Goal: Book appointment/travel/reservation

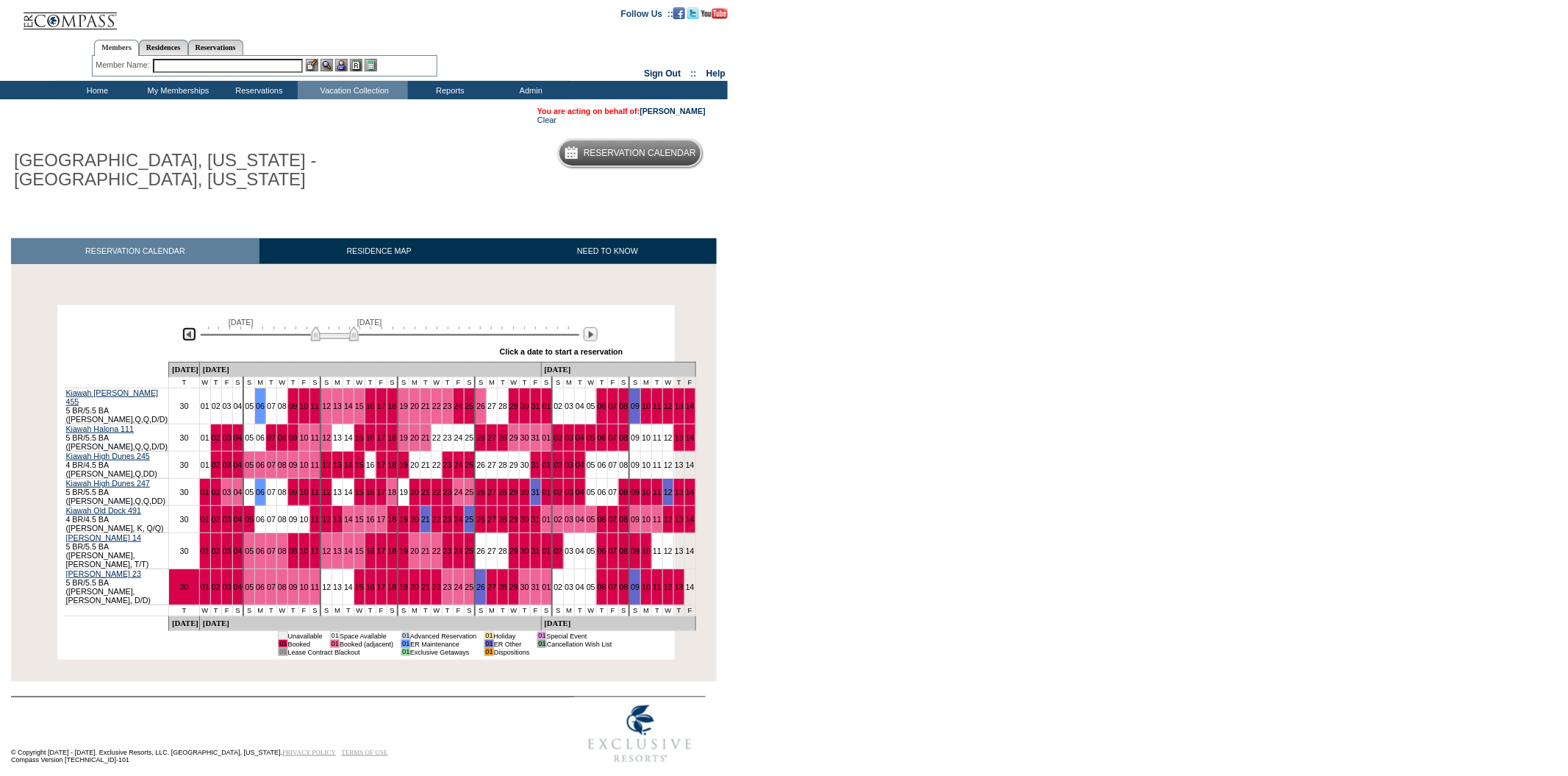
click at [190, 341] on img at bounding box center [189, 334] width 14 height 14
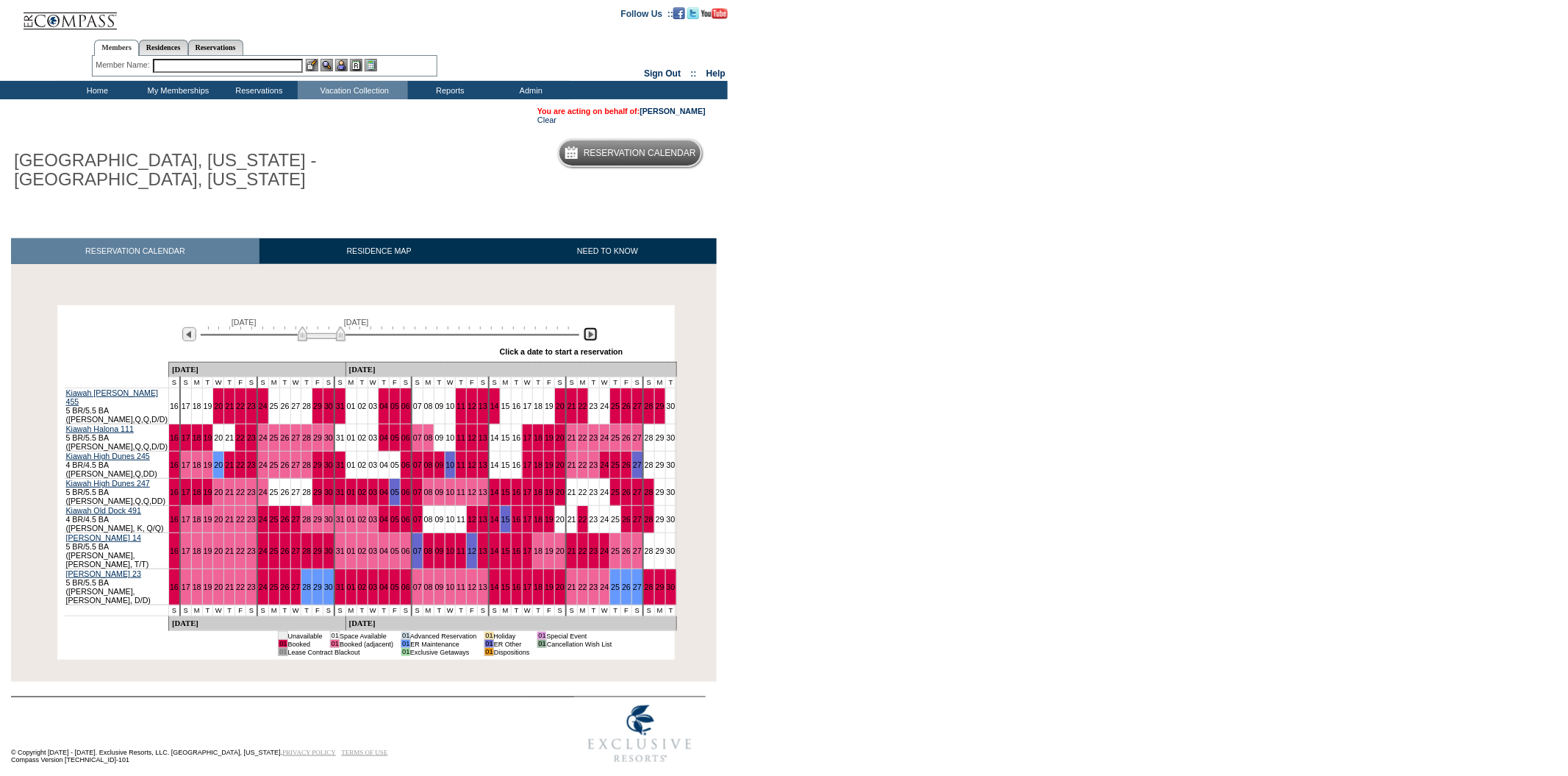
click at [592, 339] on img at bounding box center [590, 334] width 14 height 14
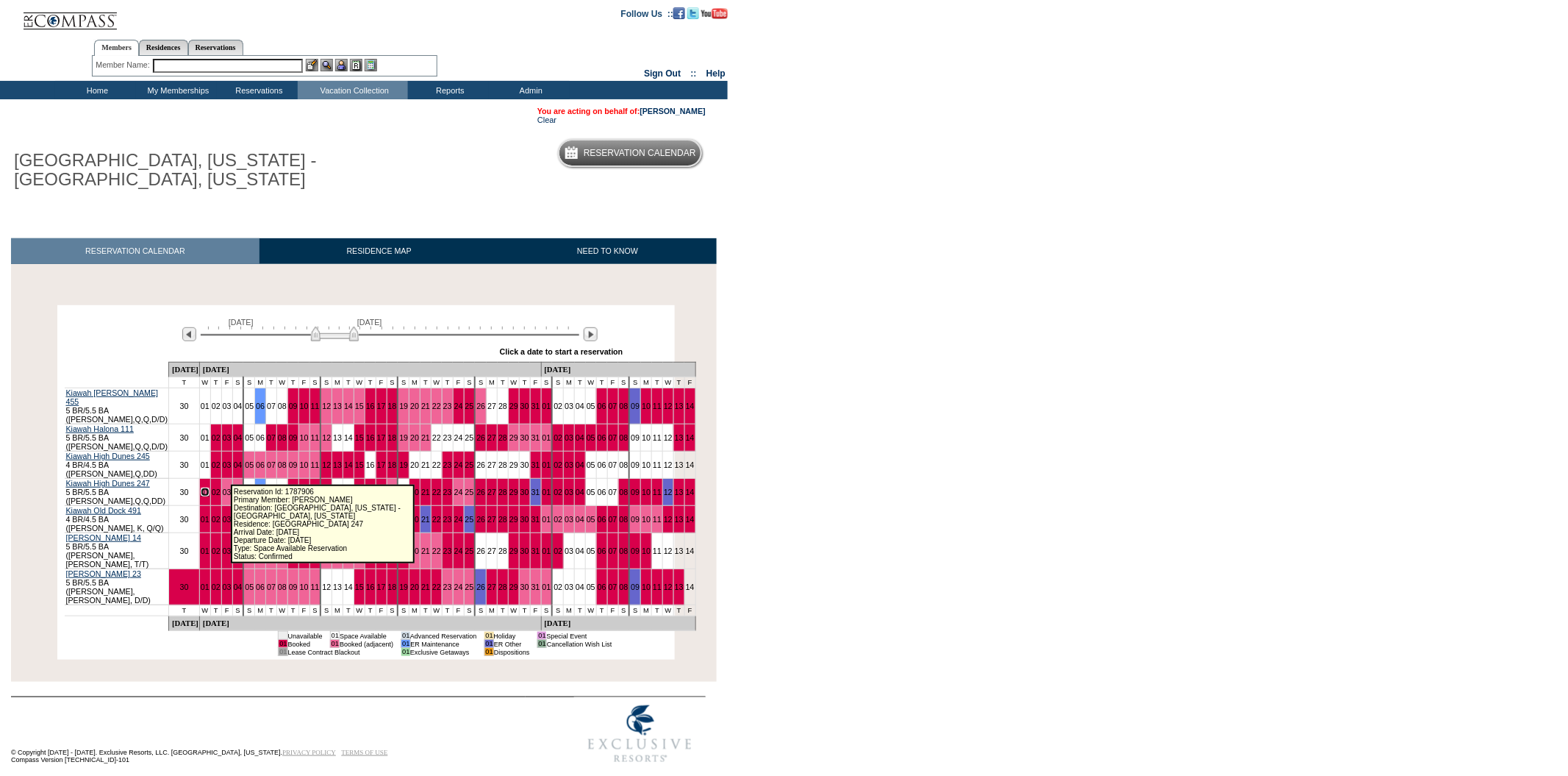
click at [210, 488] on link "01" at bounding box center [205, 492] width 9 height 9
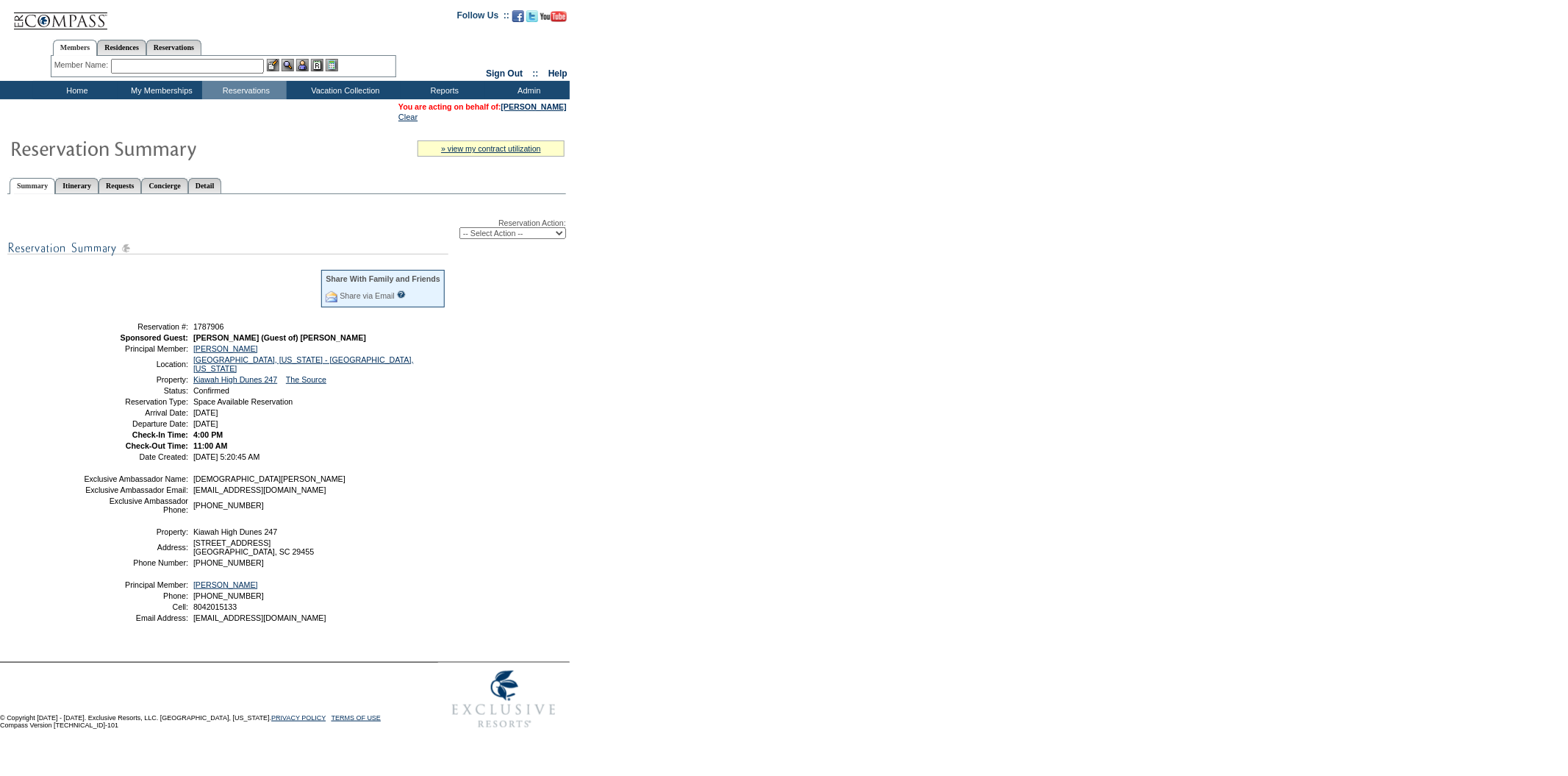
click at [305, 173] on ul "Summary Itinerary Requests Concierge Detail" at bounding box center [286, 174] width 558 height 7
click at [347, 103] on td "Residence Collection" at bounding box center [348, 110] width 115 height 14
